Goal: Register for event/course

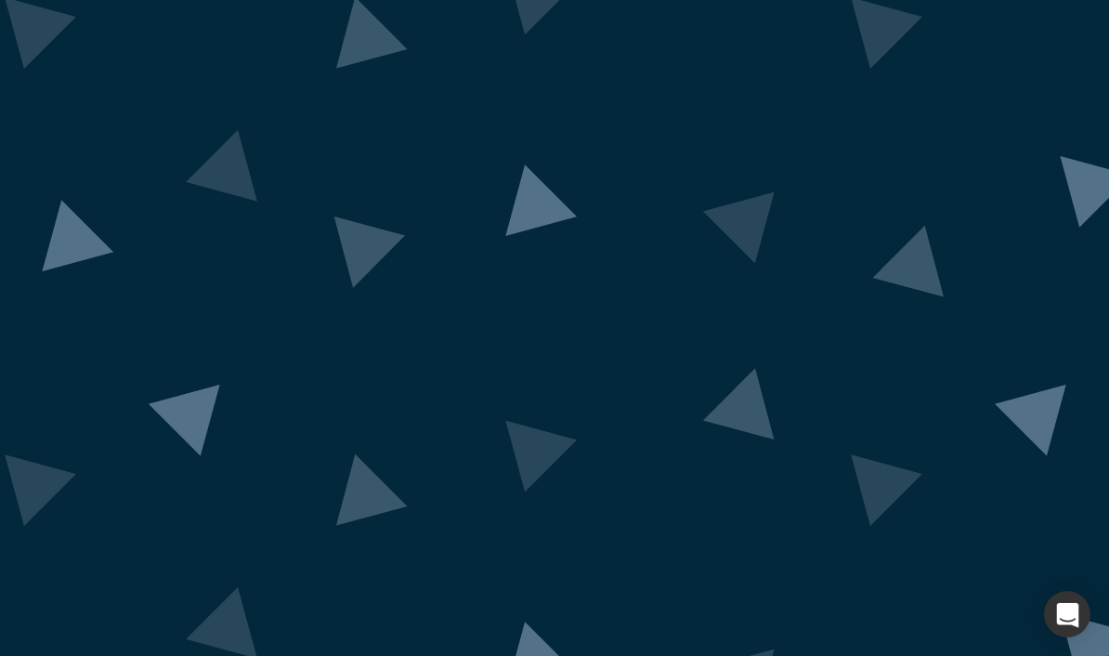
scroll to position [81, 0]
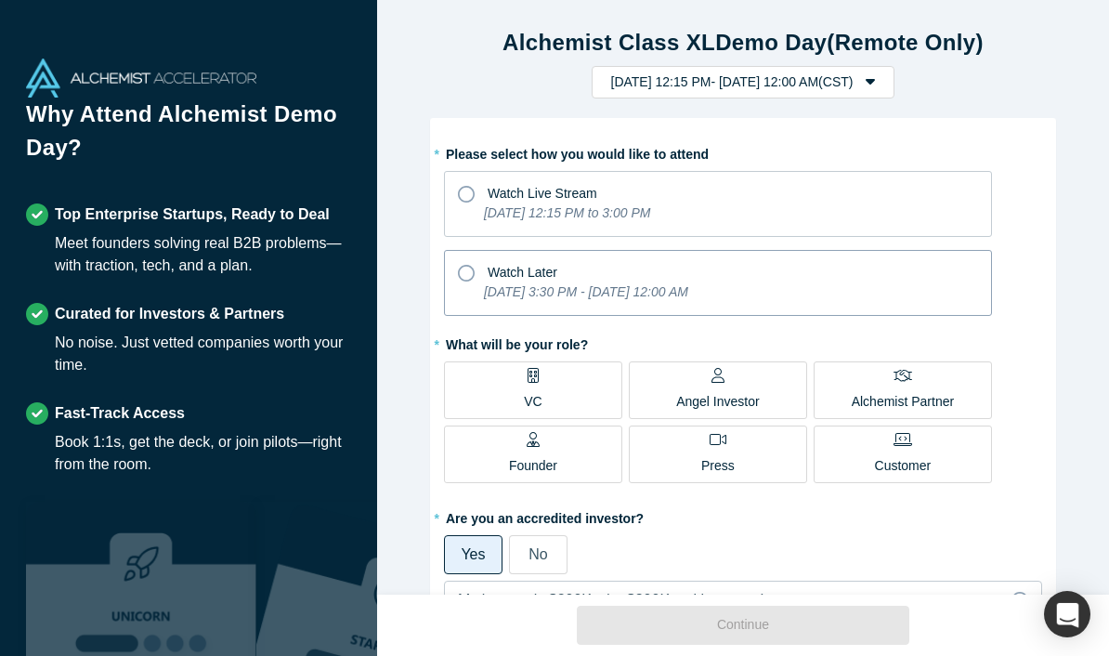
click at [756, 277] on div "Watch Later" at bounding box center [718, 269] width 520 height 25
click at [0, 0] on input "Watch Later [DATE] 3:30 PM - [DATE] 12:00 AM" at bounding box center [0, 0] width 0 height 0
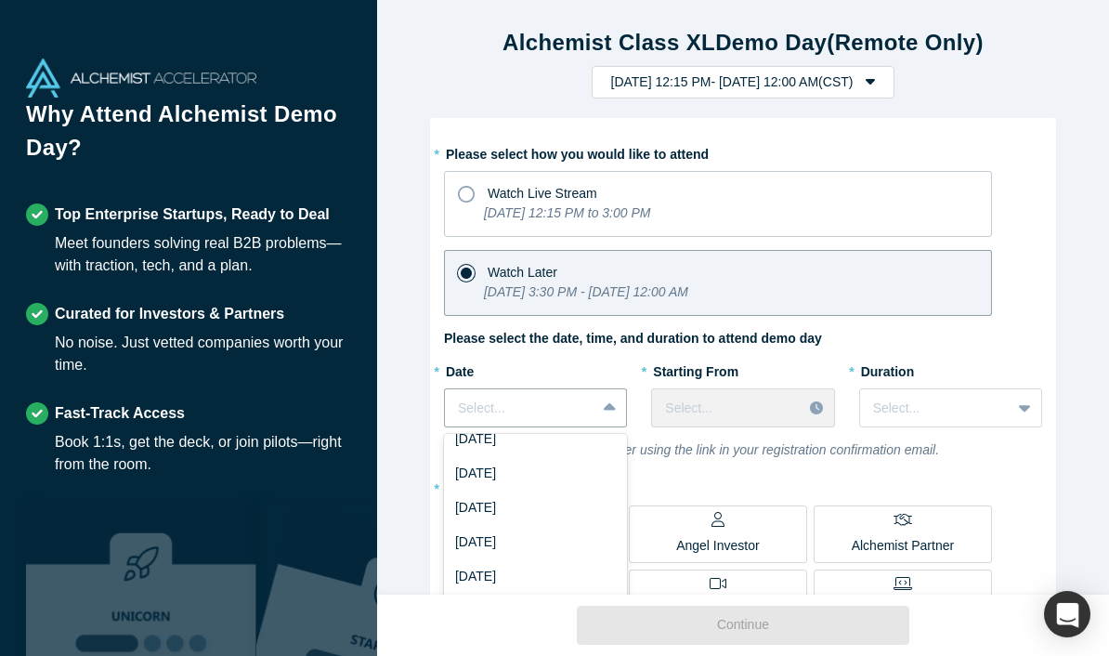
scroll to position [52, 0]
click at [563, 509] on div "[DATE]" at bounding box center [535, 505] width 183 height 34
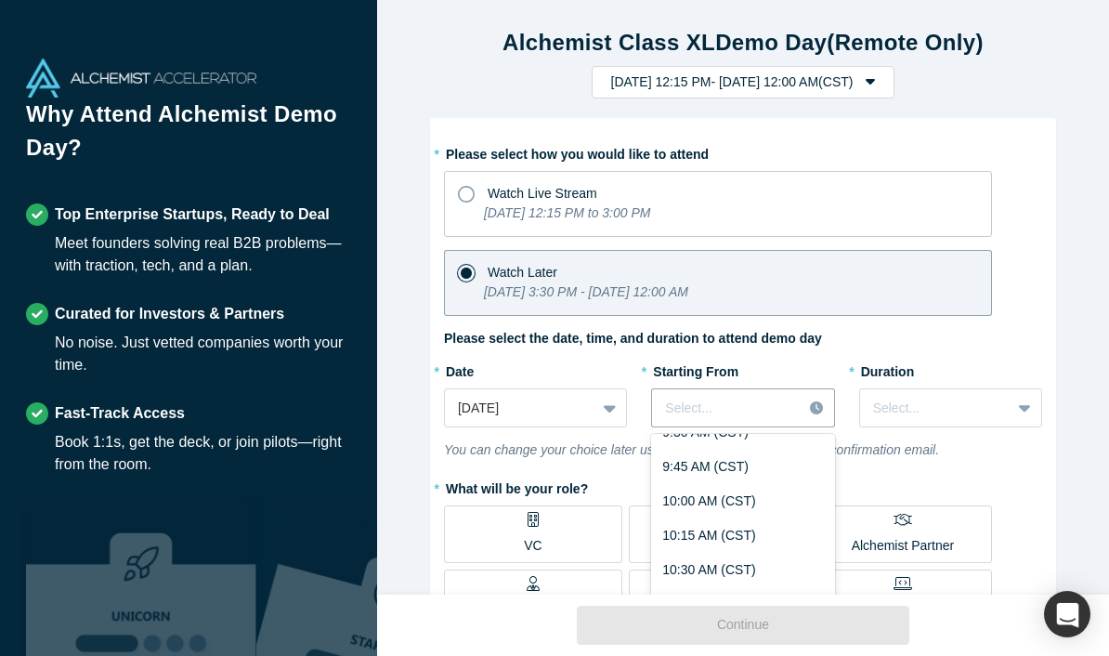
scroll to position [1372, 0]
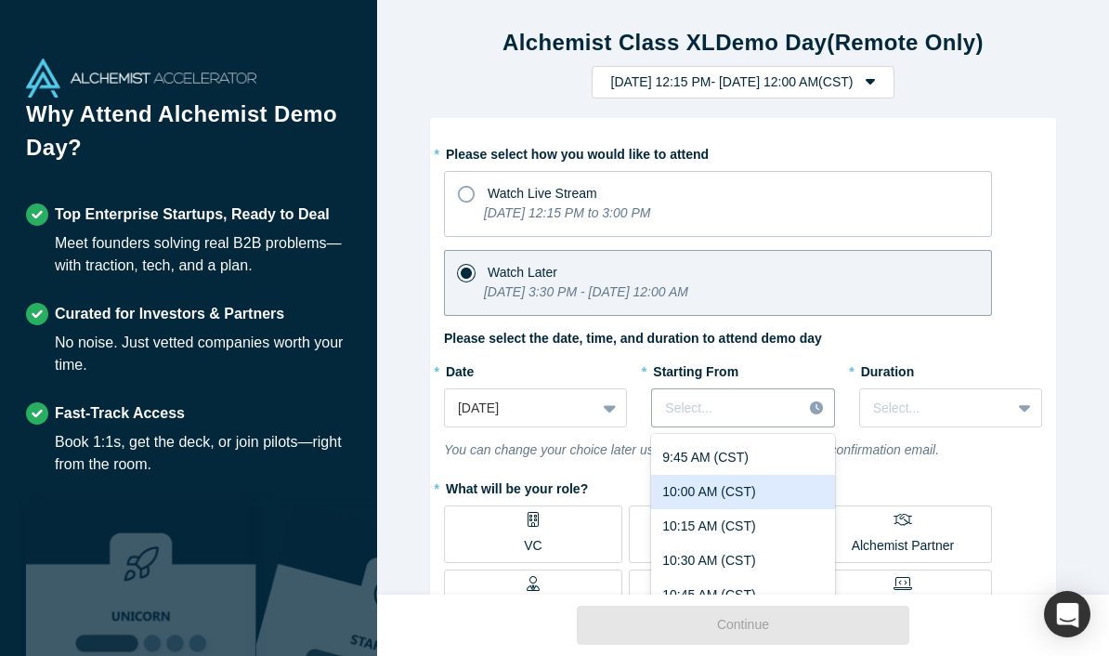
click at [806, 499] on div "10:00 AM (CST)" at bounding box center [742, 492] width 183 height 34
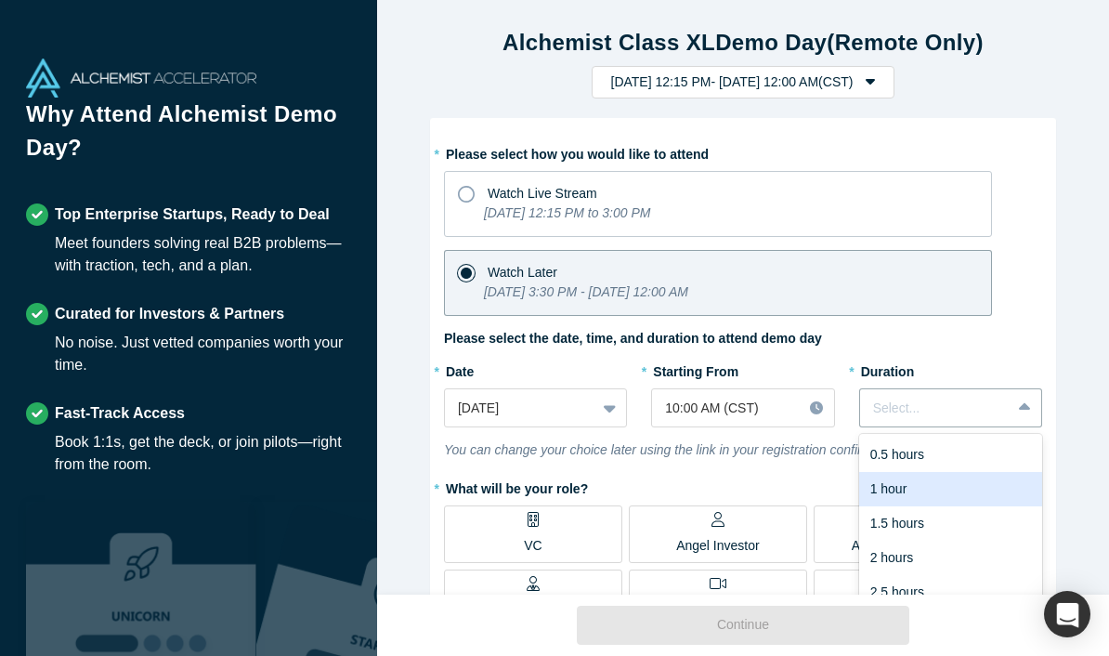
click at [926, 488] on div "1 hour" at bounding box center [950, 489] width 183 height 34
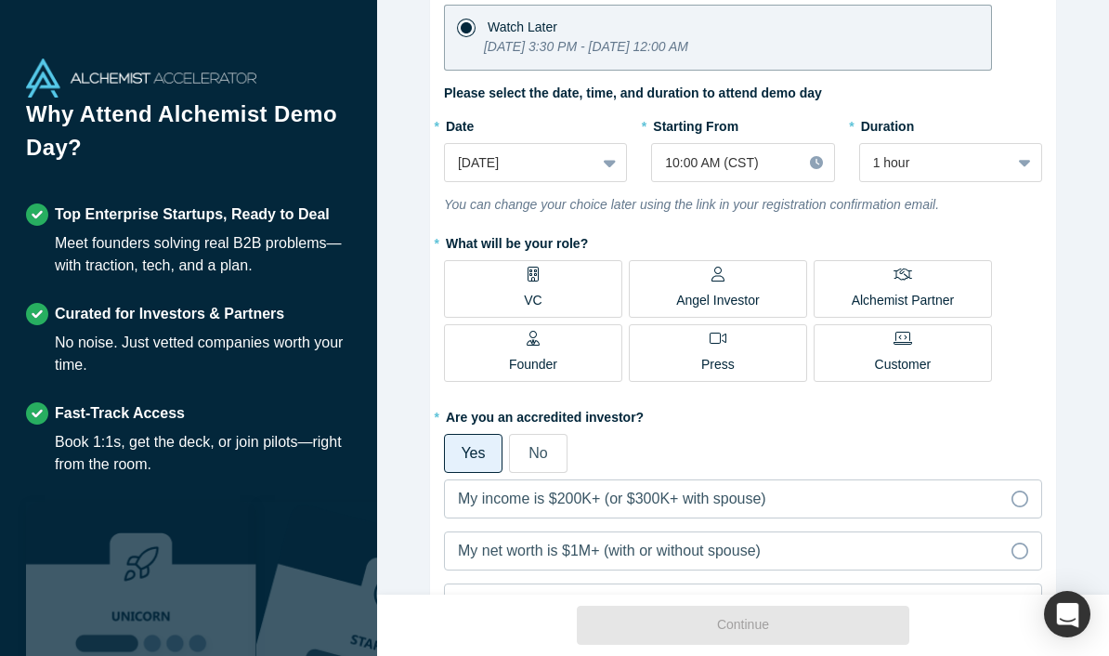
scroll to position [253, 0]
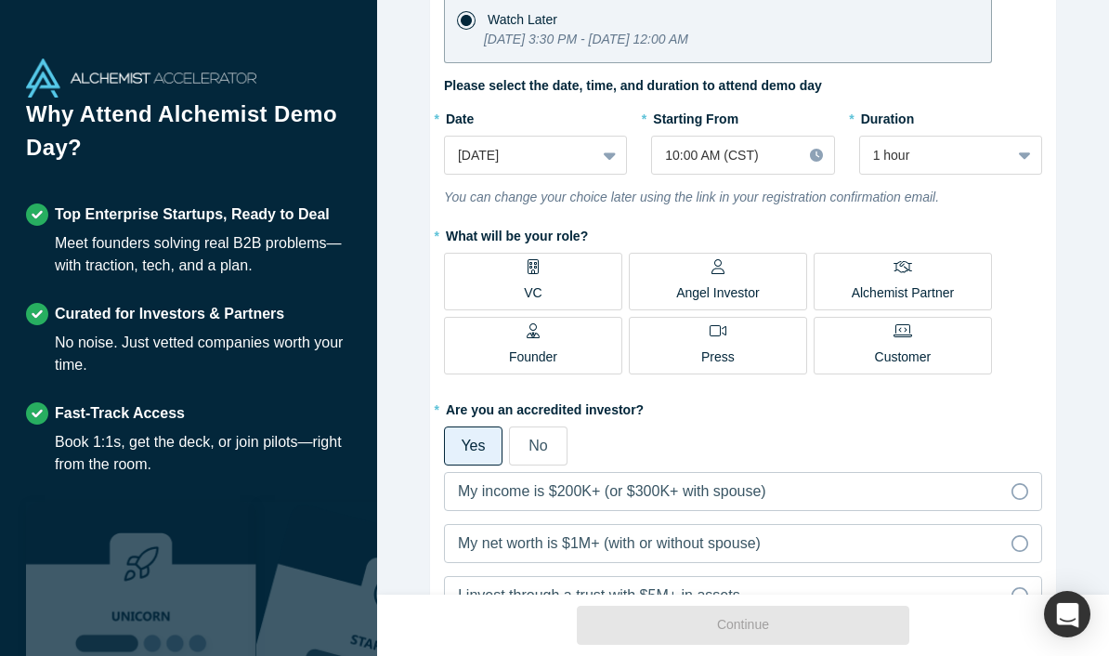
click at [541, 456] on label "No" at bounding box center [538, 445] width 59 height 39
click at [0, 0] on input "No" at bounding box center [0, 0] width 0 height 0
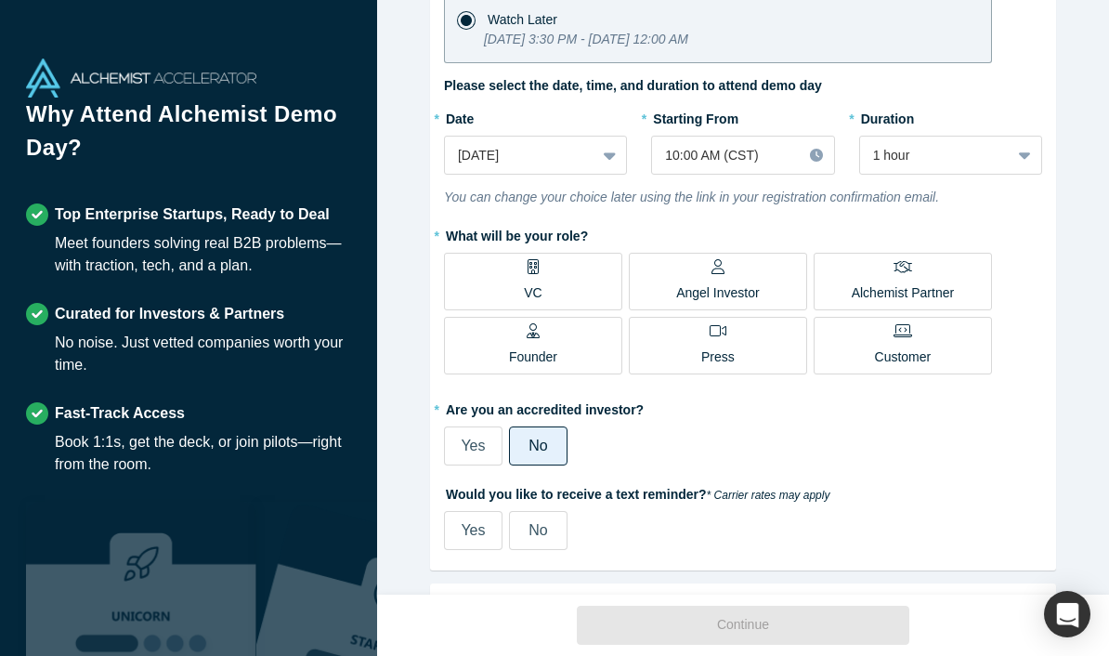
click at [839, 280] on label "Alchemist Partner" at bounding box center [902, 282] width 178 height 58
click at [0, 0] on input "Alchemist Partner" at bounding box center [0, 0] width 0 height 0
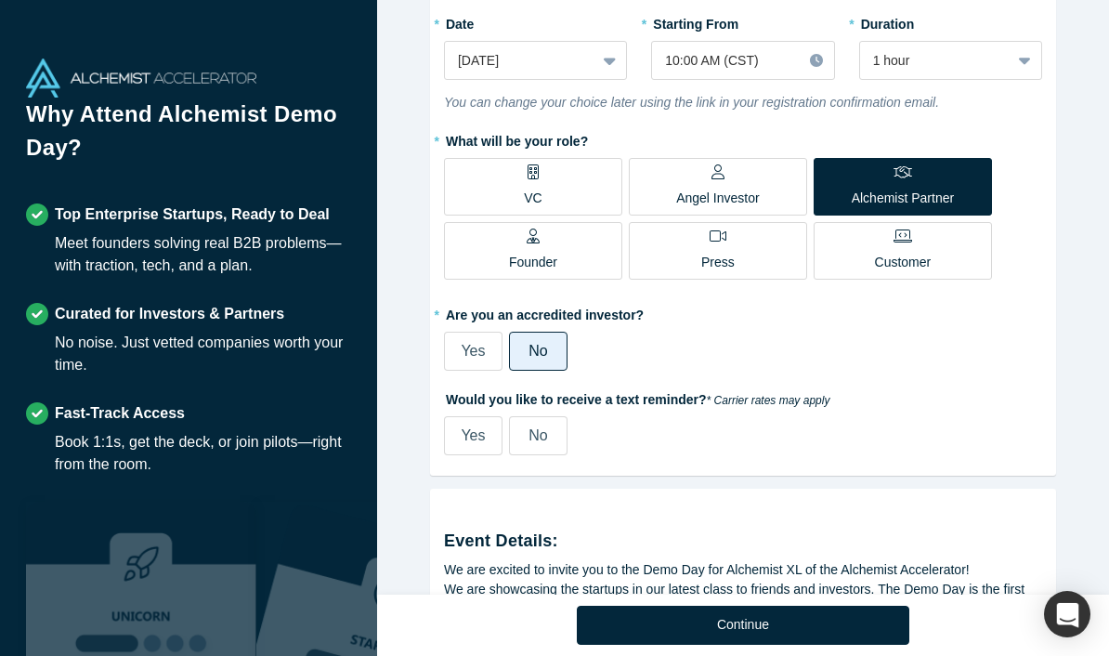
scroll to position [350, 0]
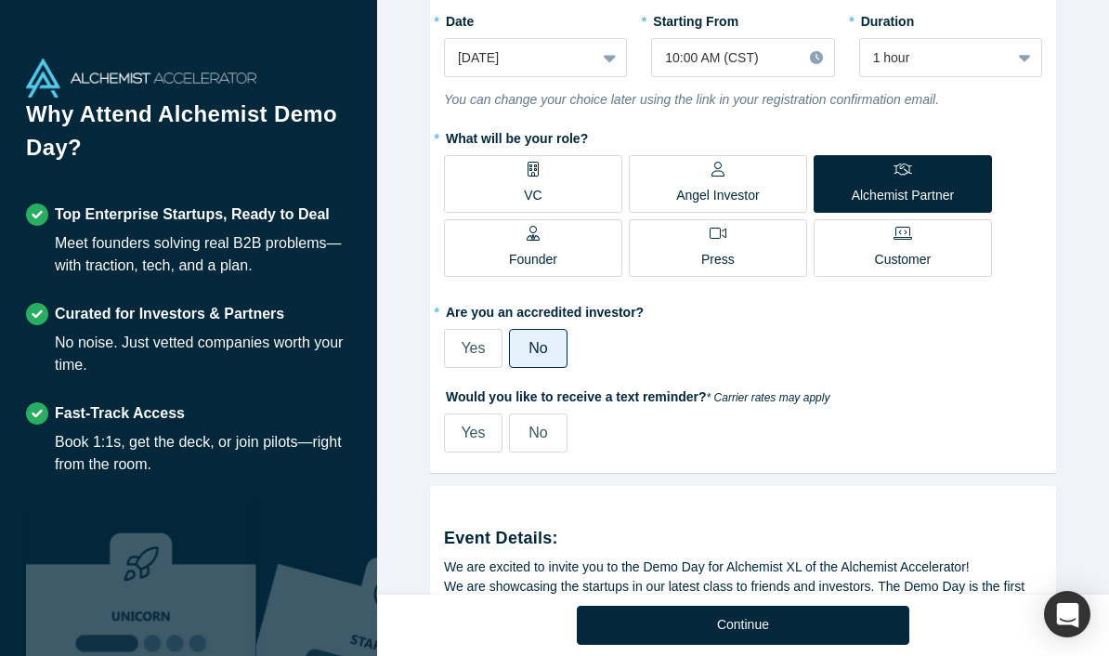
click at [475, 440] on div "Yes" at bounding box center [473, 433] width 24 height 22
click at [0, 0] on input "Yes" at bounding box center [0, 0] width 0 height 0
select select "US"
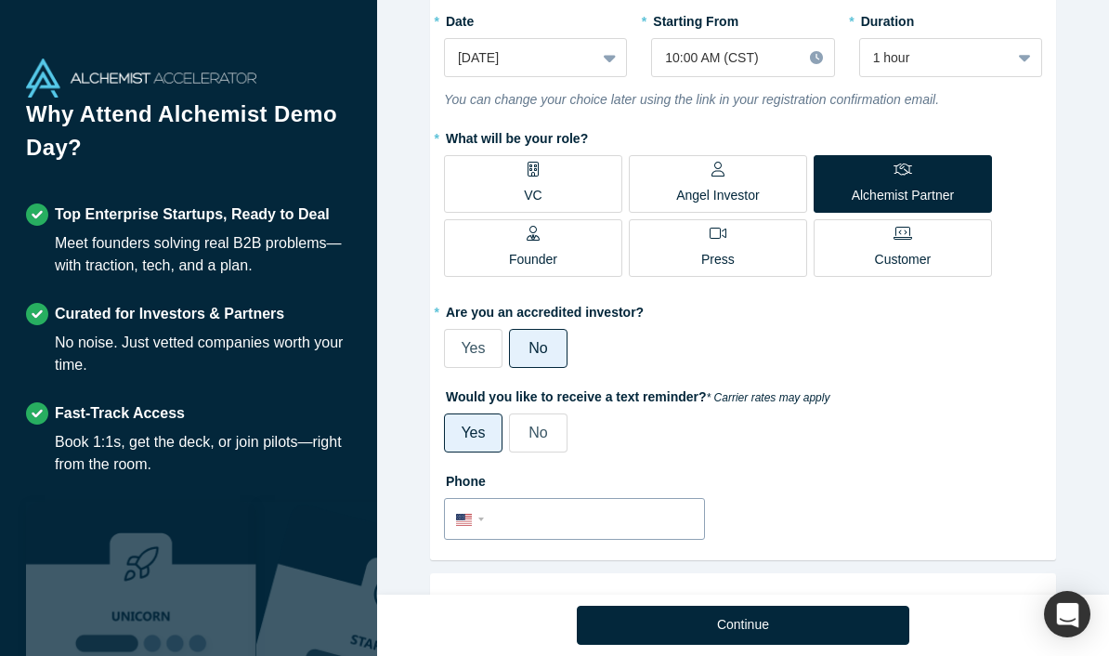
click at [532, 527] on input "tel" at bounding box center [590, 519] width 203 height 27
type input "[PHONE_NUMBER]"
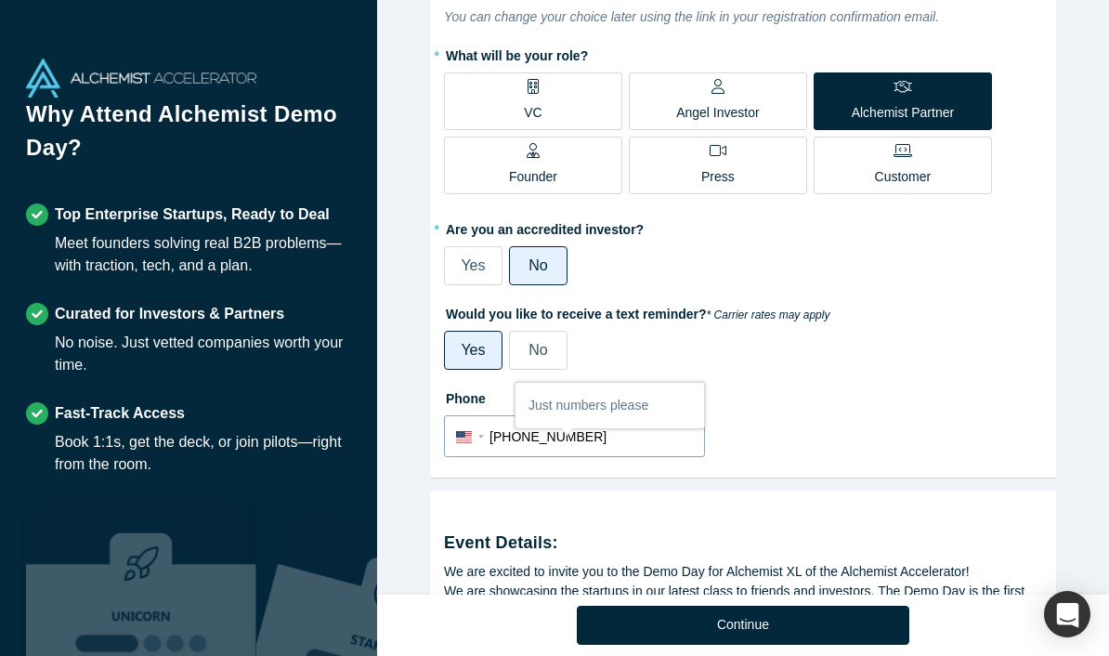
scroll to position [432, 0]
select select "TR"
type input "19014977434"
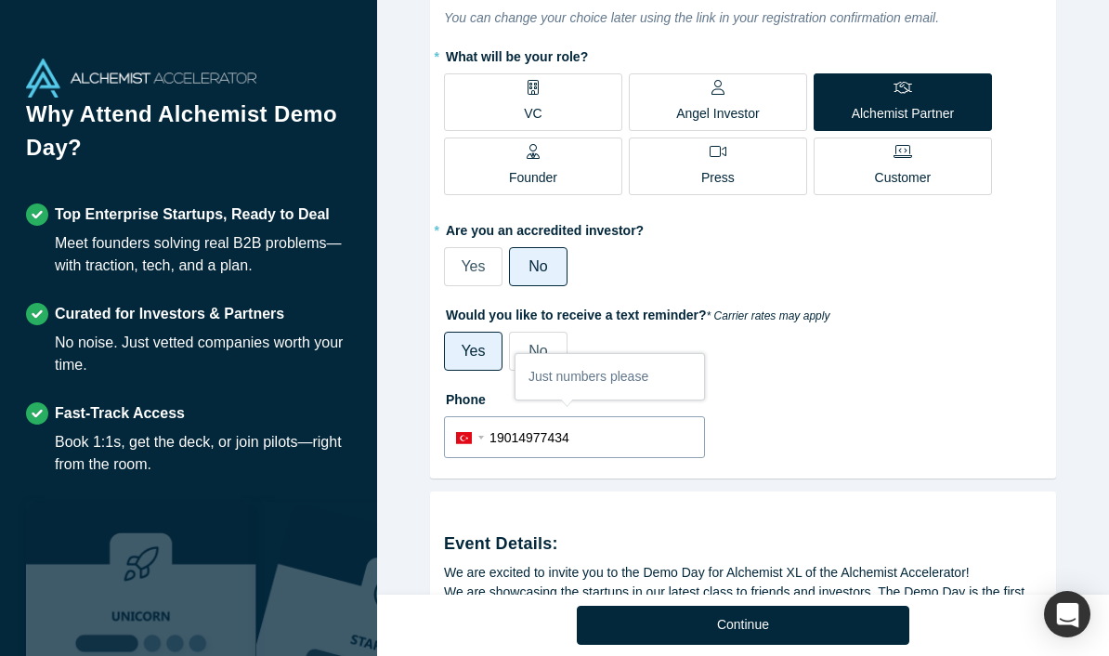
click at [480, 431] on select "International [GEOGRAPHIC_DATA] [GEOGRAPHIC_DATA] [GEOGRAPHIC_DATA] [GEOGRAPHIC…" at bounding box center [472, 436] width 33 height 27
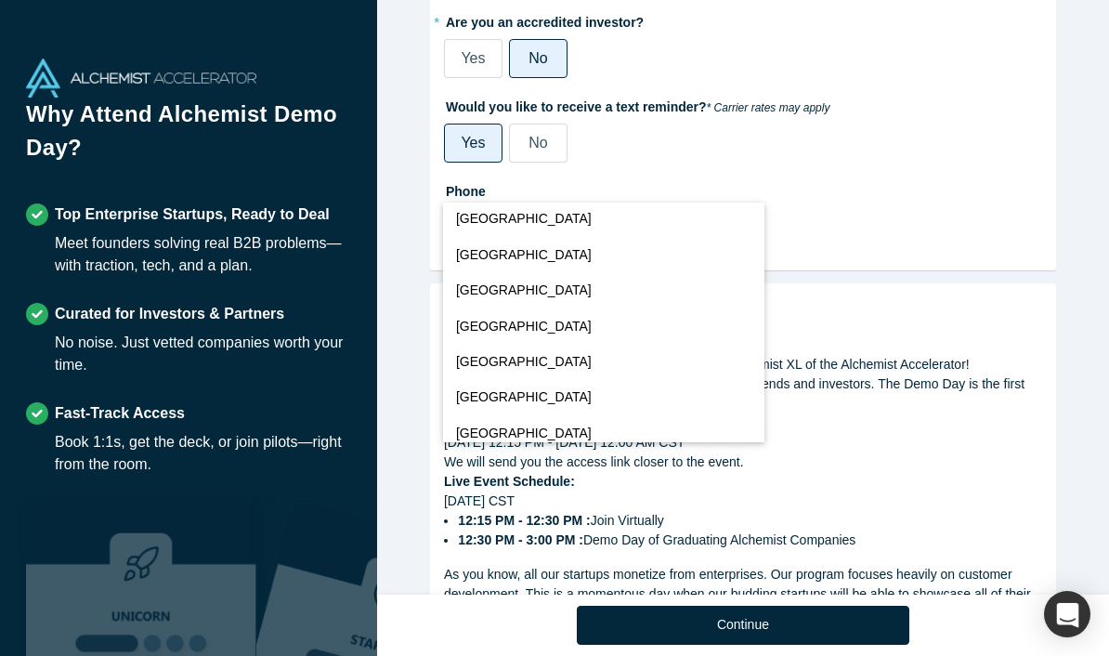
scroll to position [8177, 0]
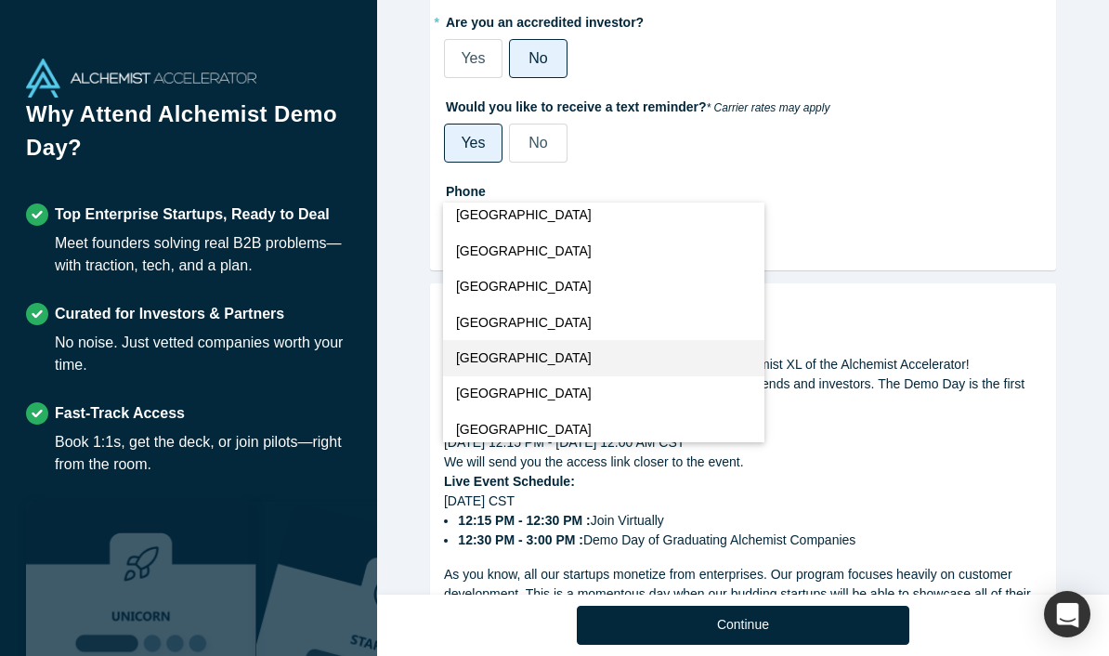
click at [576, 366] on button "[GEOGRAPHIC_DATA]" at bounding box center [604, 357] width 322 height 35
select select "US"
type input "[PHONE_NUMBER]"
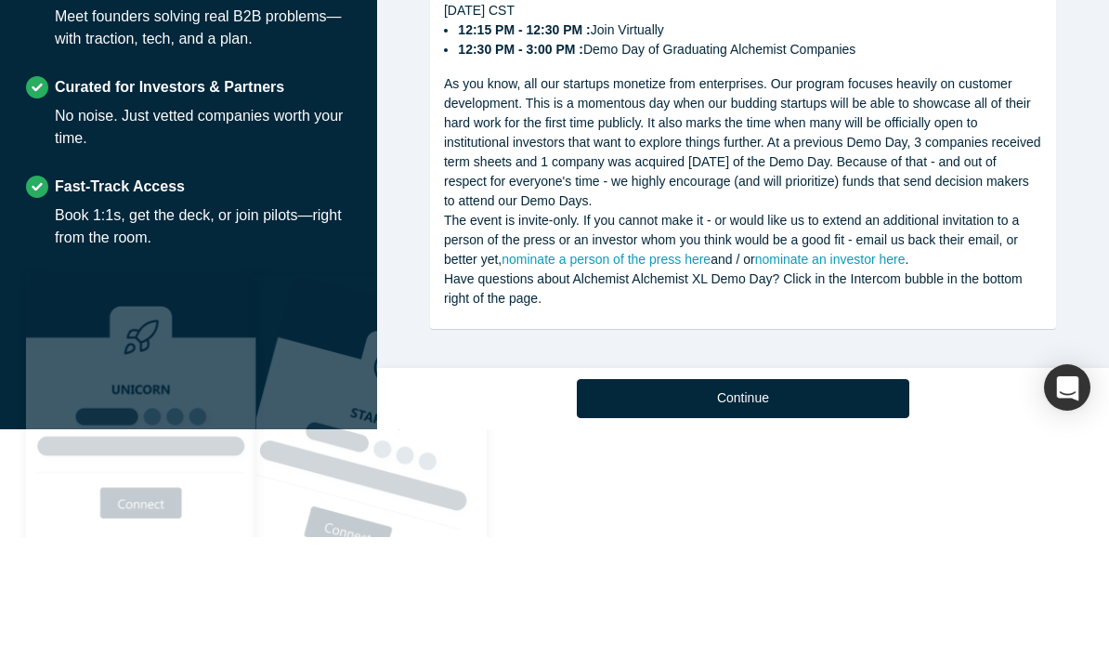
scroll to position [118, 0]
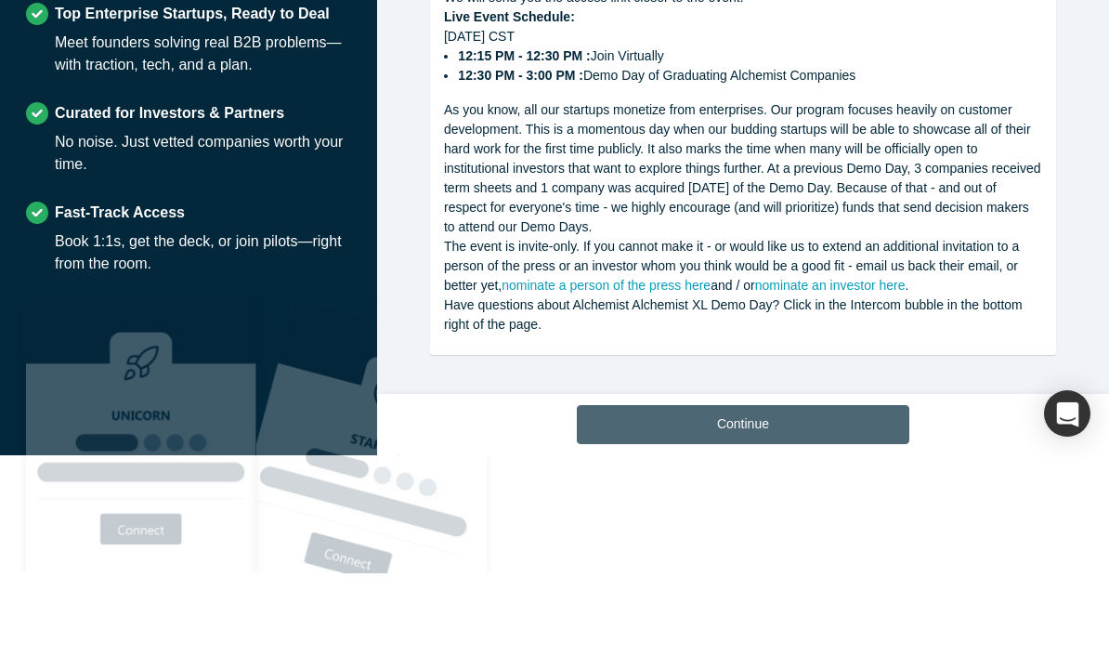
click at [852, 488] on button "Continue" at bounding box center [743, 507] width 332 height 39
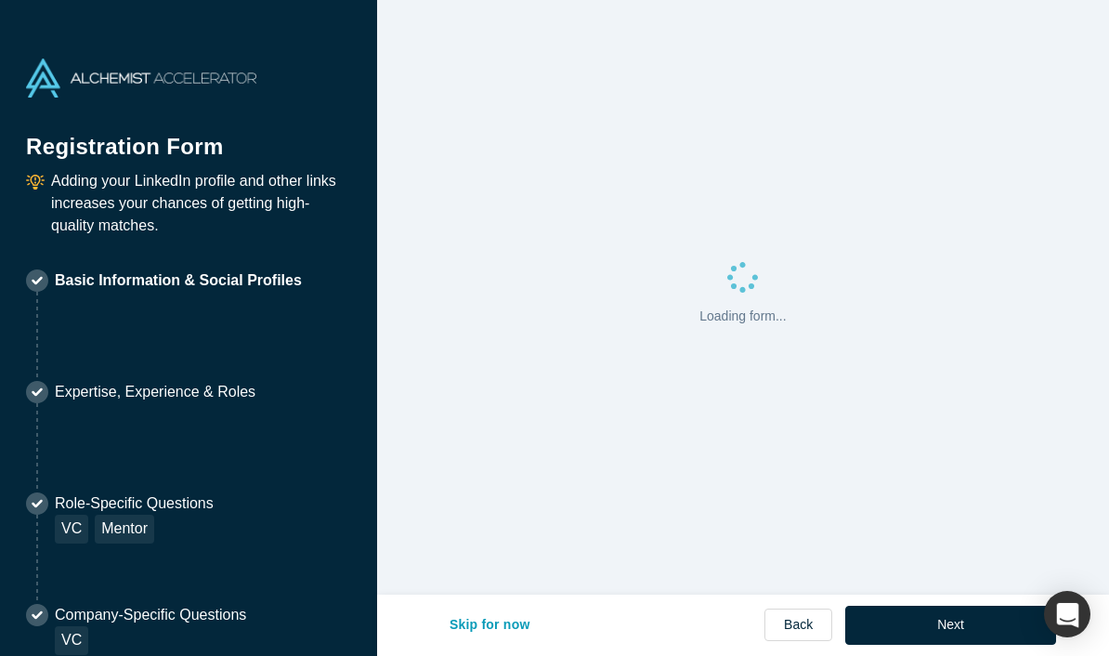
select select "US"
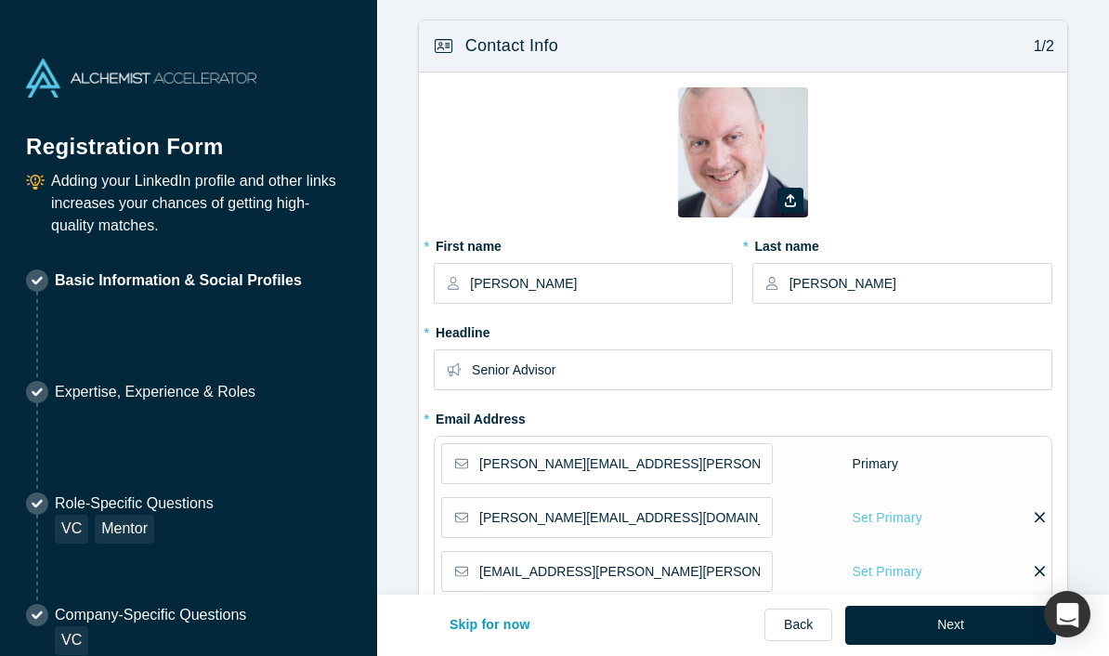
type input "[GEOGRAPHIC_DATA], [GEOGRAPHIC_DATA], [GEOGRAPHIC_DATA]"
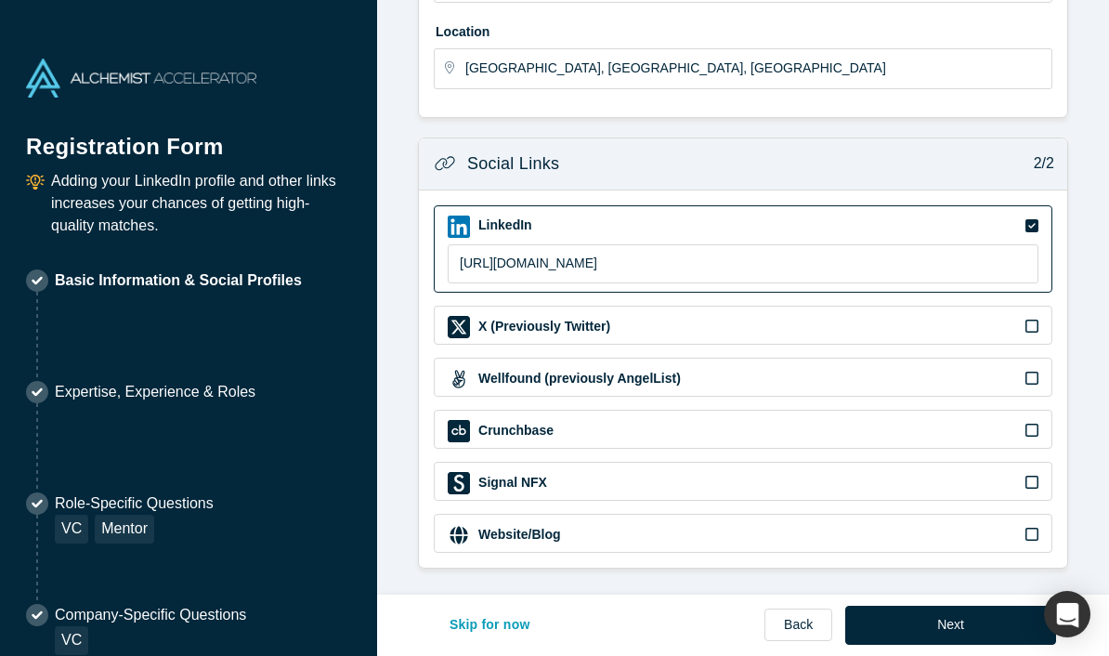
scroll to position [720, 0]
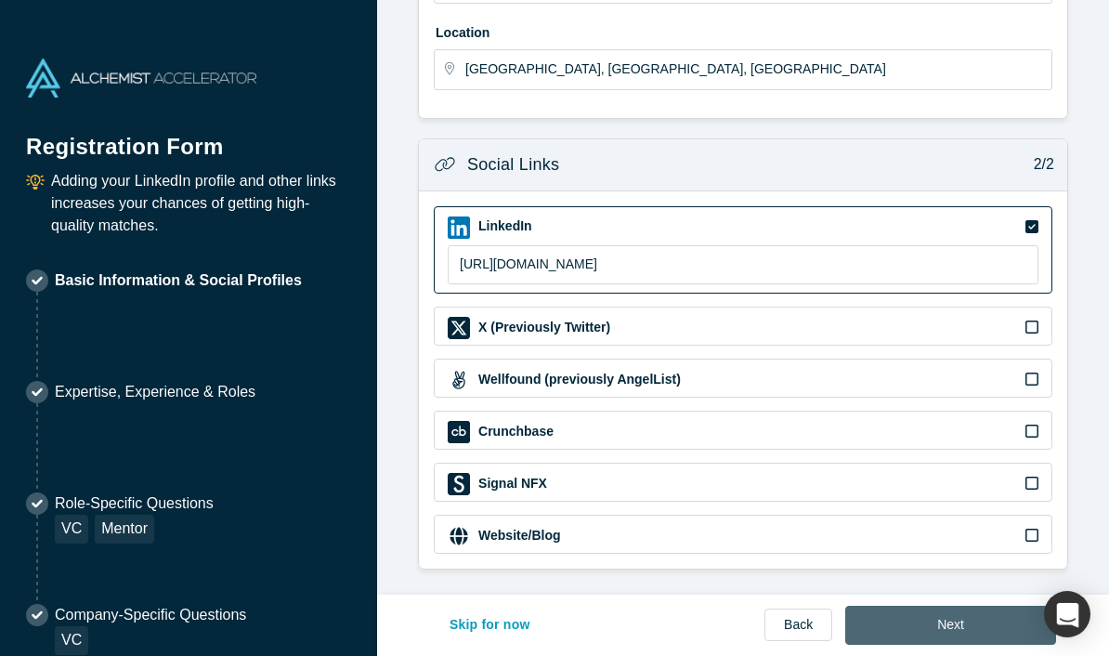
click at [956, 617] on button "Next" at bounding box center [950, 624] width 211 height 39
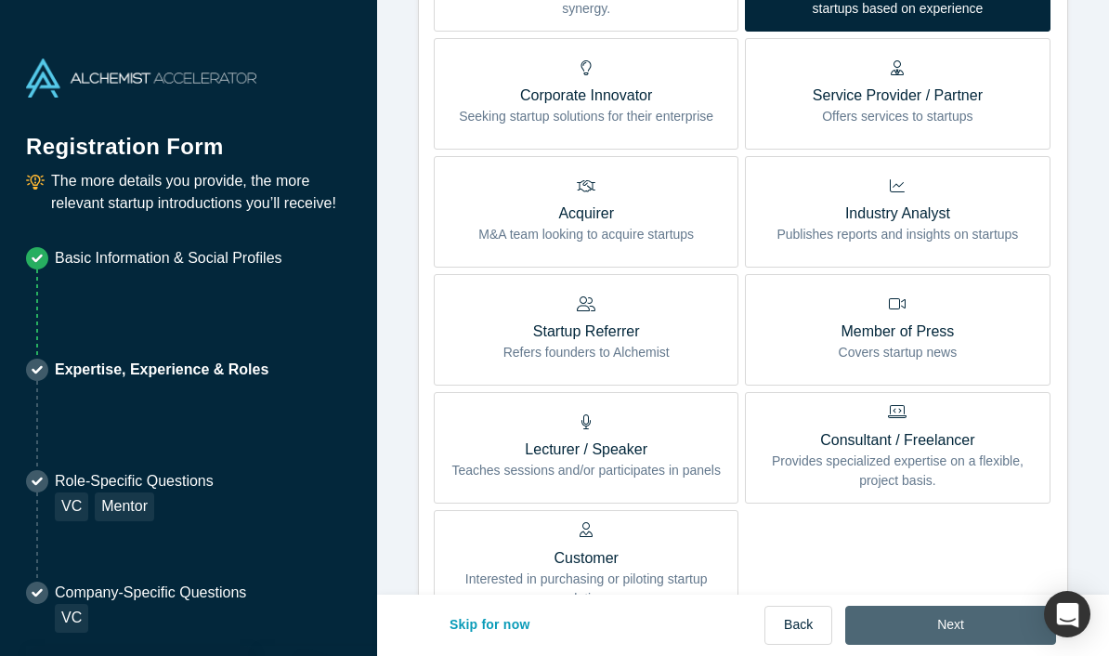
scroll to position [710, 0]
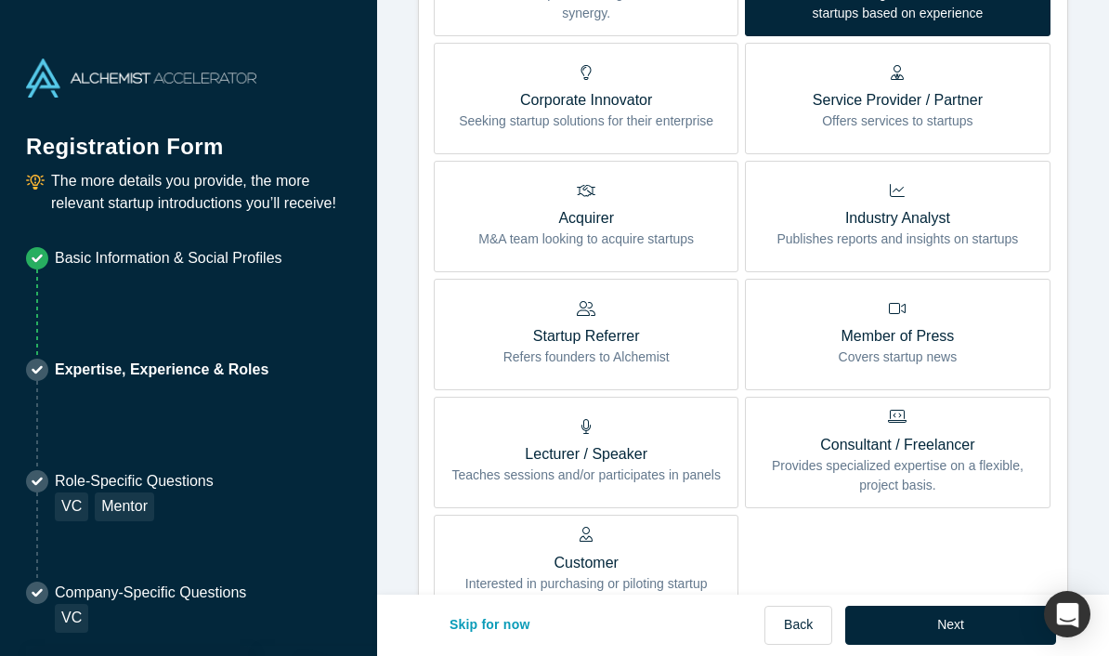
click at [501, 448] on p "Lecturer / Speaker" at bounding box center [585, 454] width 269 height 22
click at [0, 0] on input "Lecturer / Speaker Teaches sessions and/or participates in panels" at bounding box center [0, 0] width 0 height 0
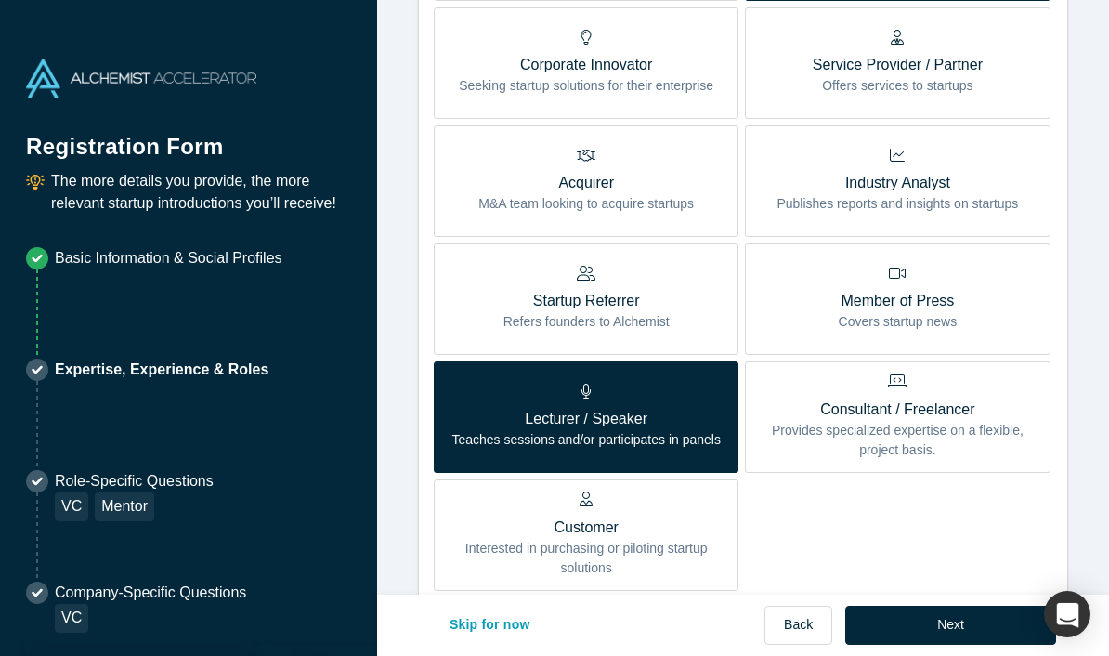
scroll to position [753, 0]
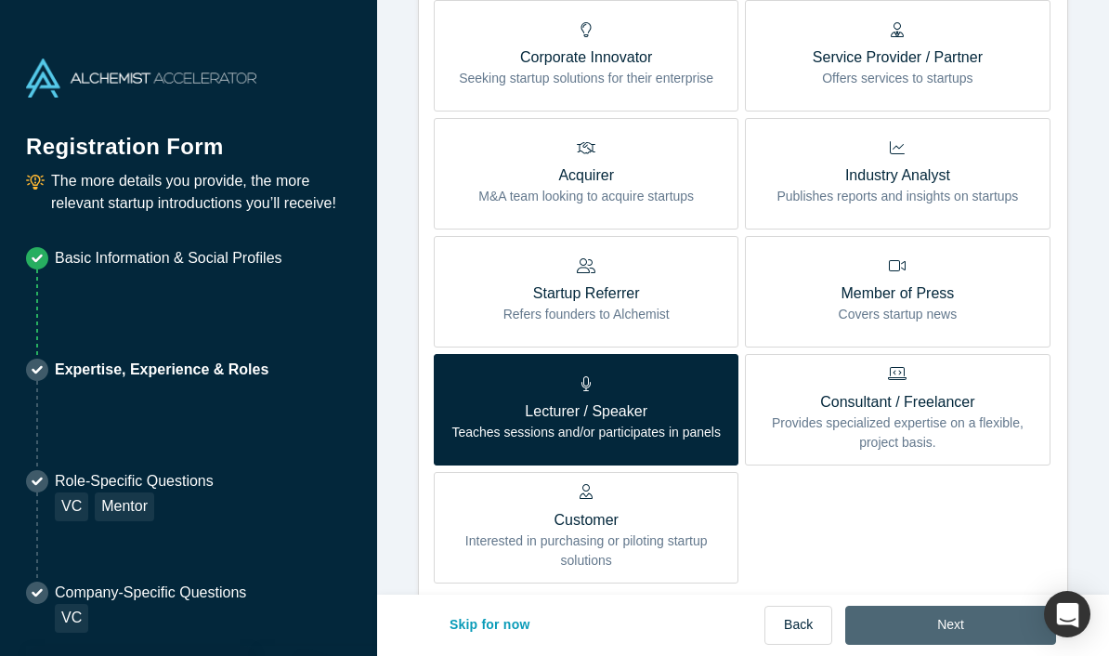
click at [945, 616] on button "Next" at bounding box center [950, 624] width 211 height 39
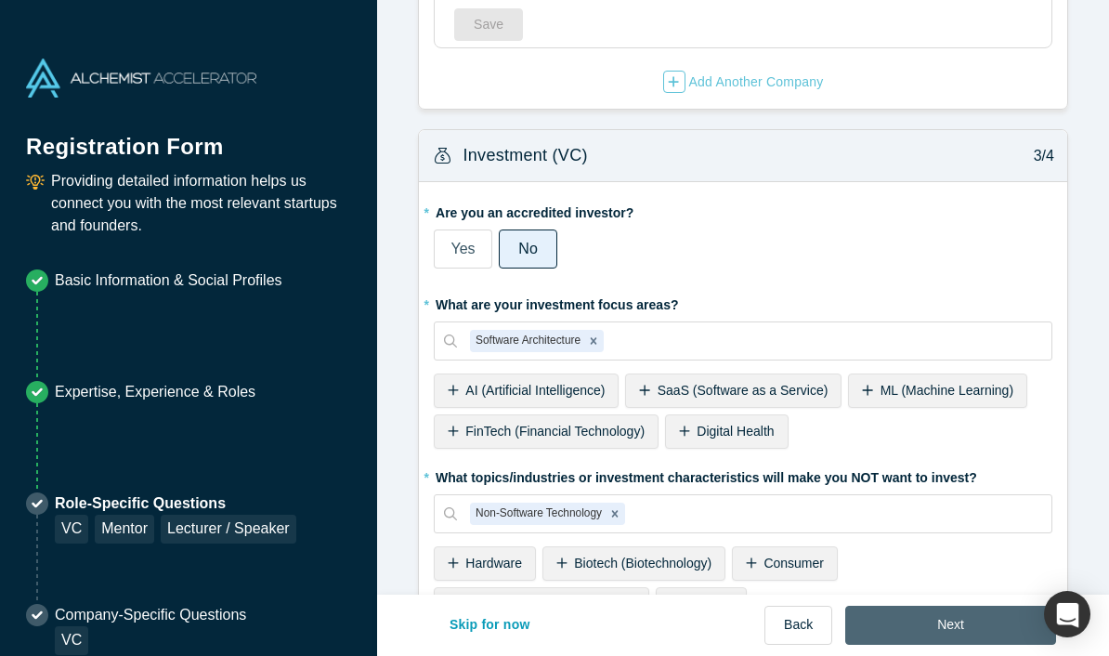
scroll to position [0, 0]
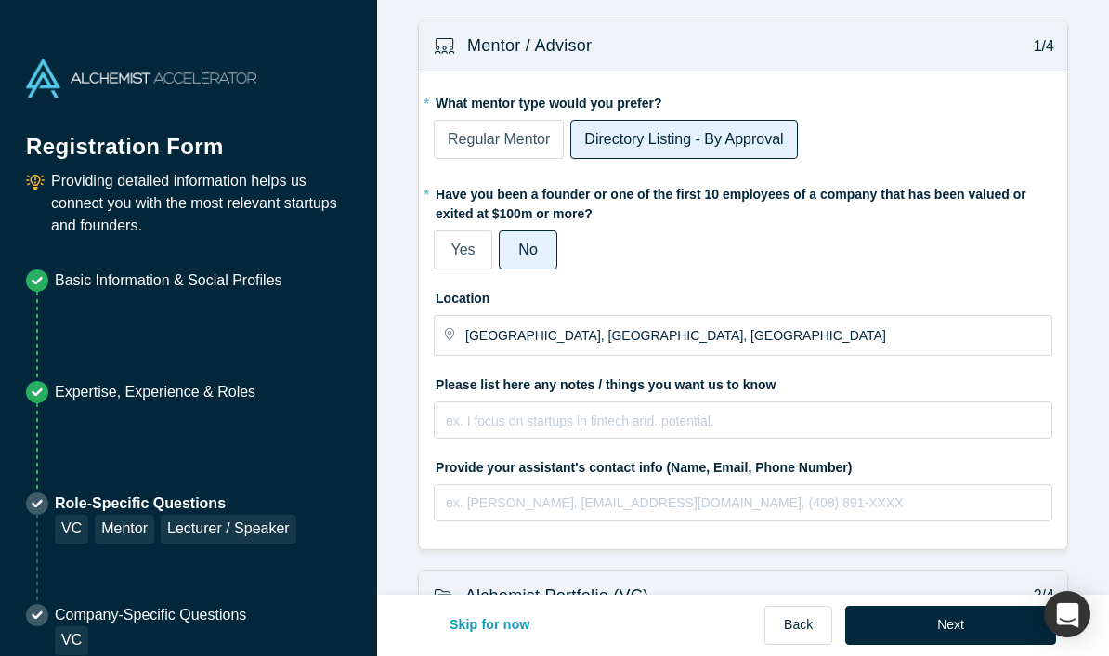
click at [494, 131] on span "Regular Mentor" at bounding box center [499, 139] width 102 height 16
click at [0, 0] on input "Regular Mentor" at bounding box center [0, 0] width 0 height 0
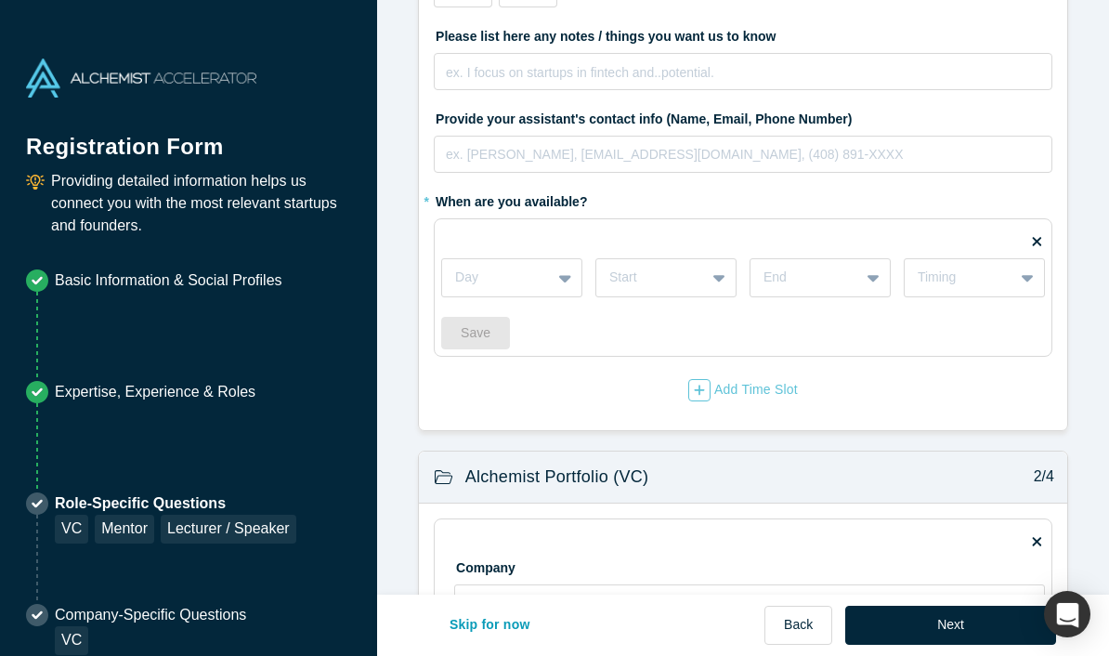
scroll to position [441, 0]
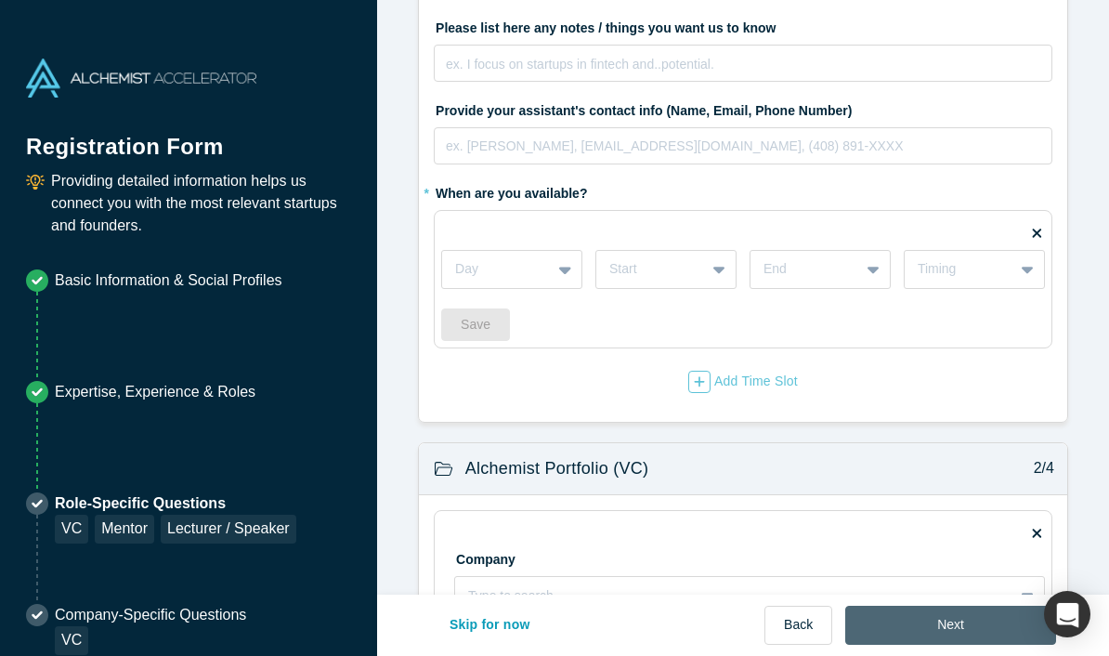
click at [974, 620] on button "Next" at bounding box center [950, 624] width 211 height 39
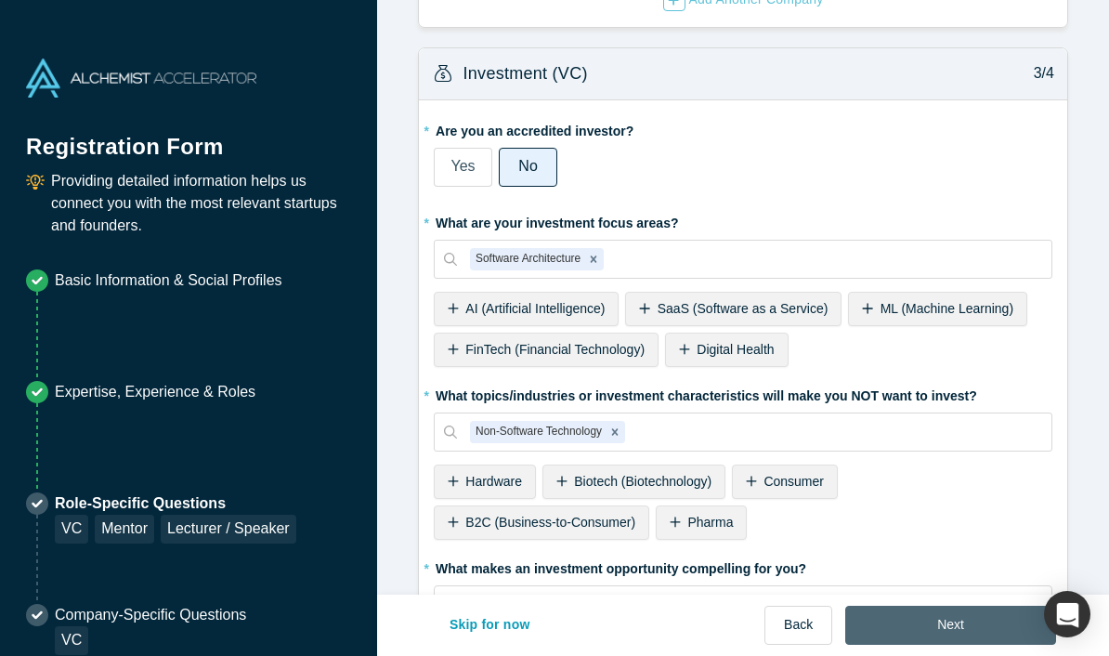
scroll to position [1322, 0]
